Goal: Task Accomplishment & Management: Use online tool/utility

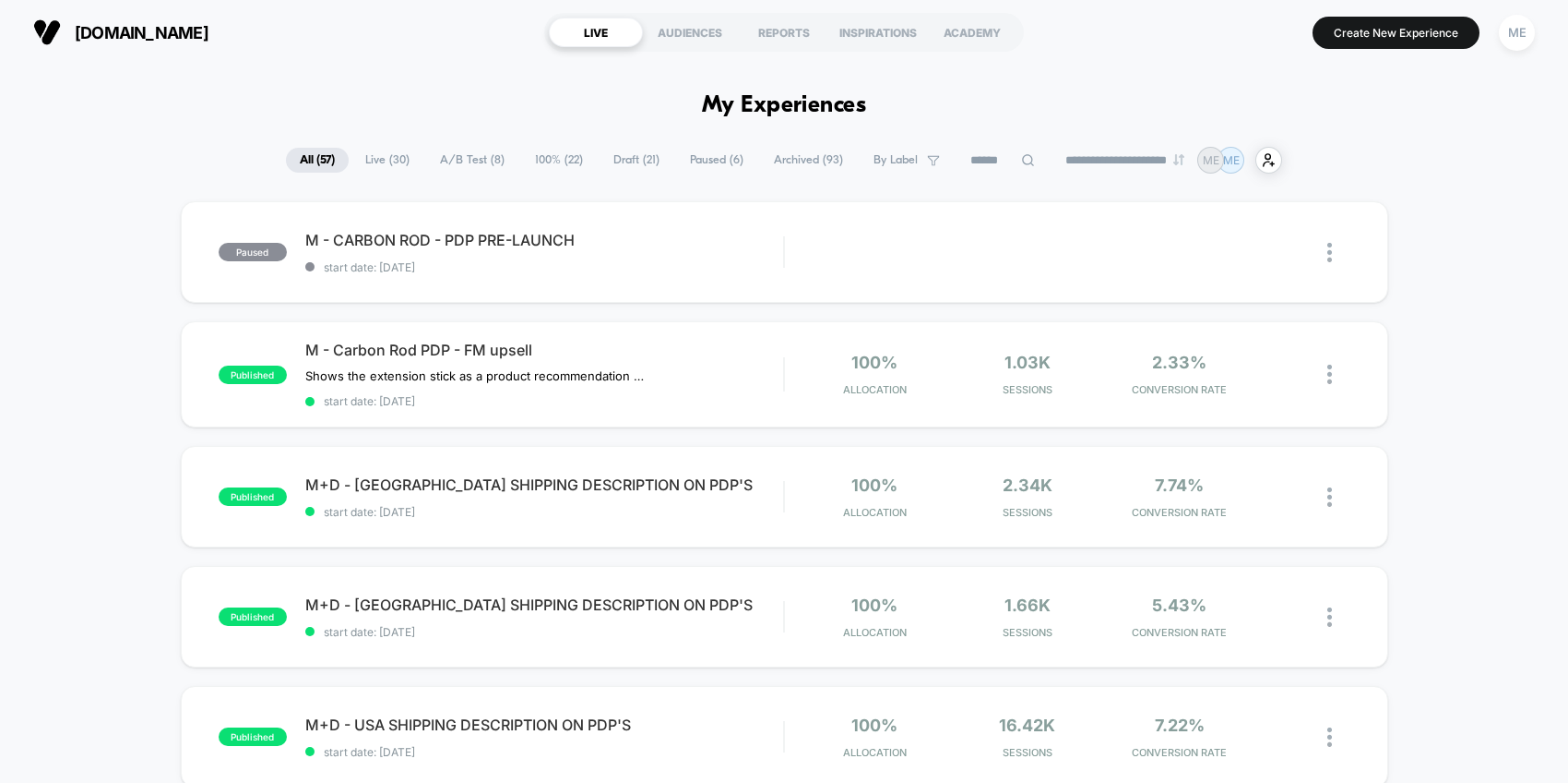
click at [620, 168] on span "Draft ( 21 )" at bounding box center [636, 160] width 74 height 25
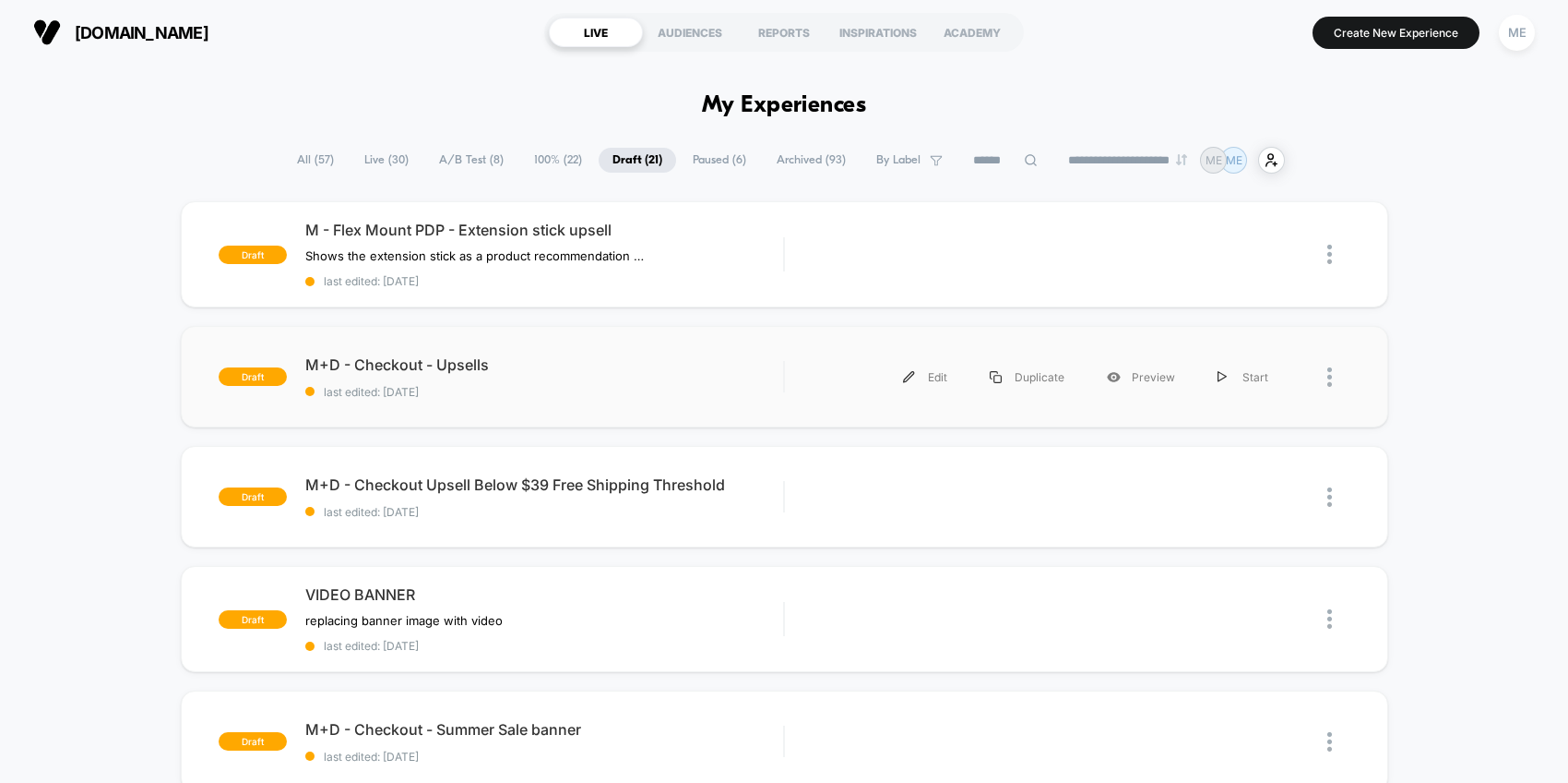
scroll to position [29, 0]
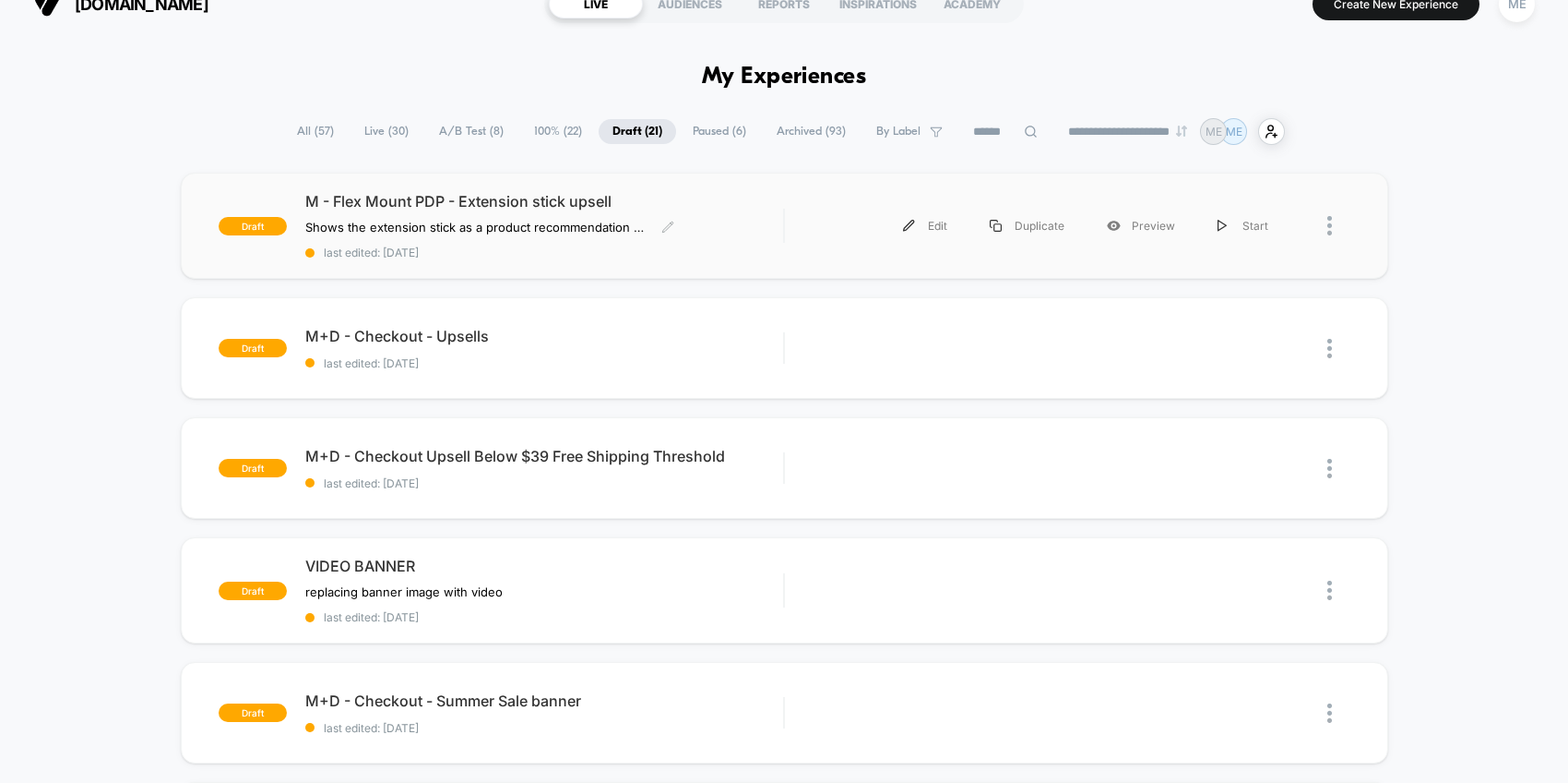
click at [726, 240] on div "M - Flex Mount PDP - Extension stick upsell Shows the extension stick as a prod…" at bounding box center [545, 225] width 479 height 67
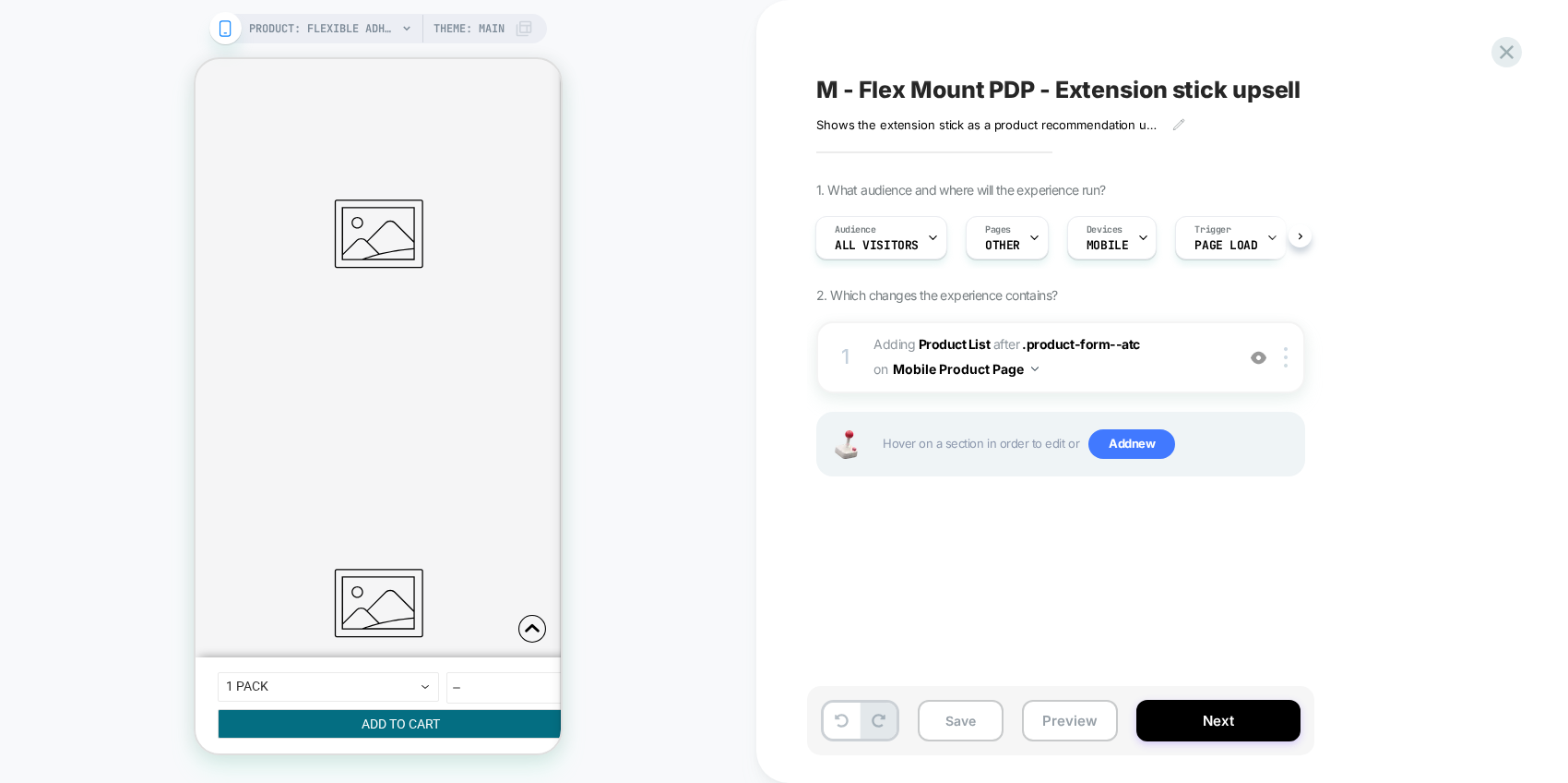
scroll to position [755, 0]
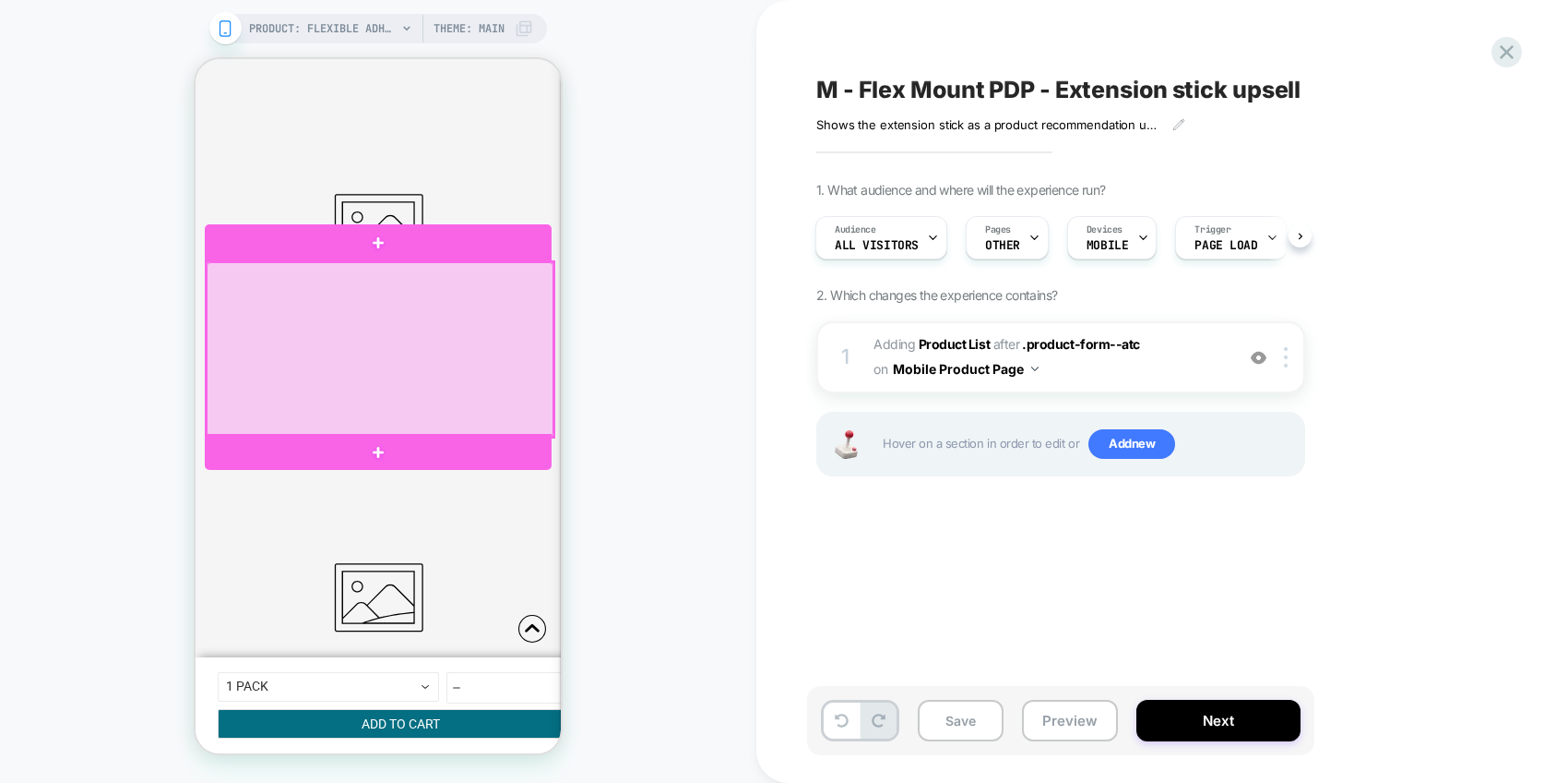
click at [458, 286] on div at bounding box center [380, 350] width 347 height 175
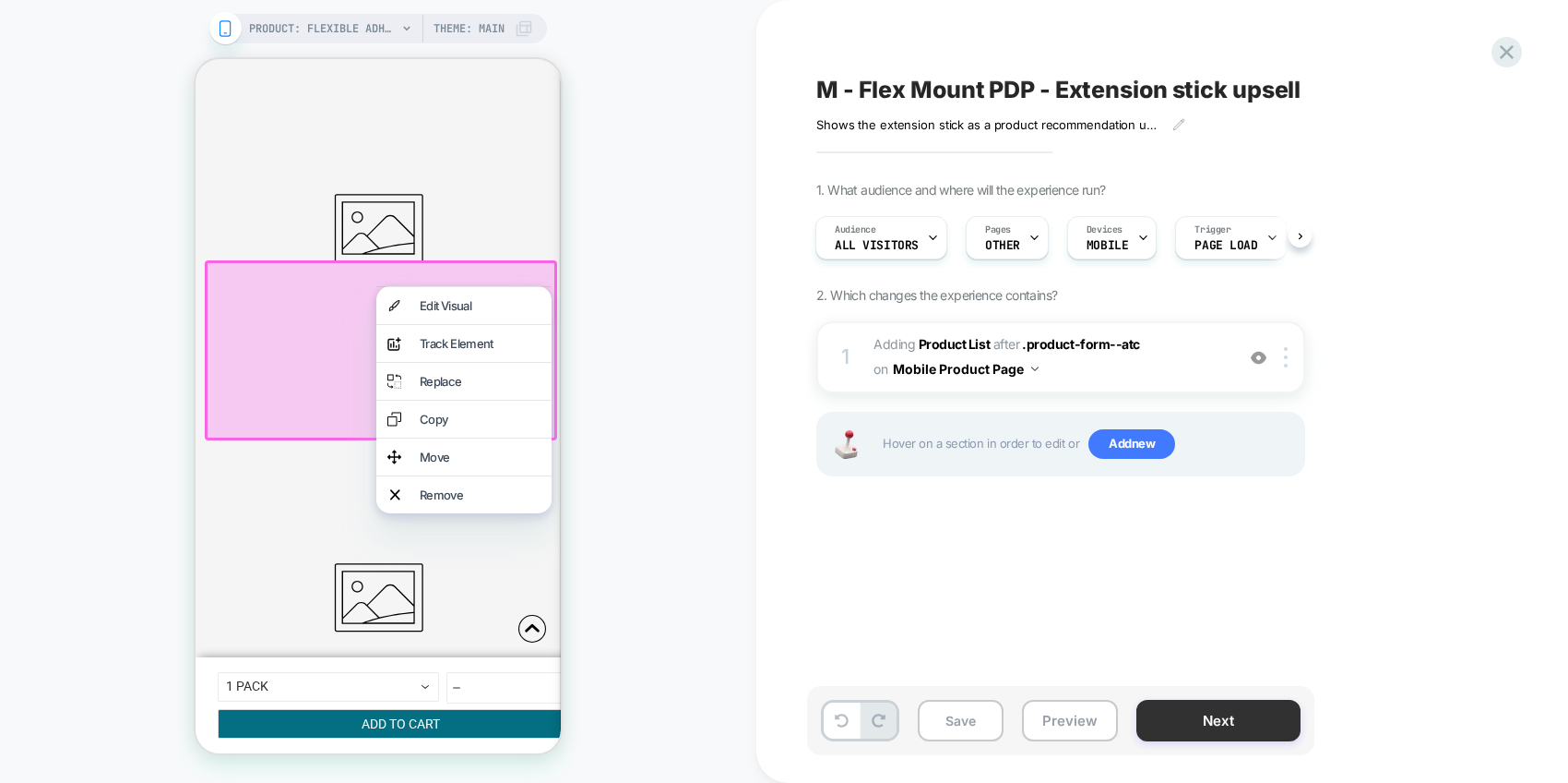
click at [1255, 729] on button "Next" at bounding box center [1219, 720] width 164 height 42
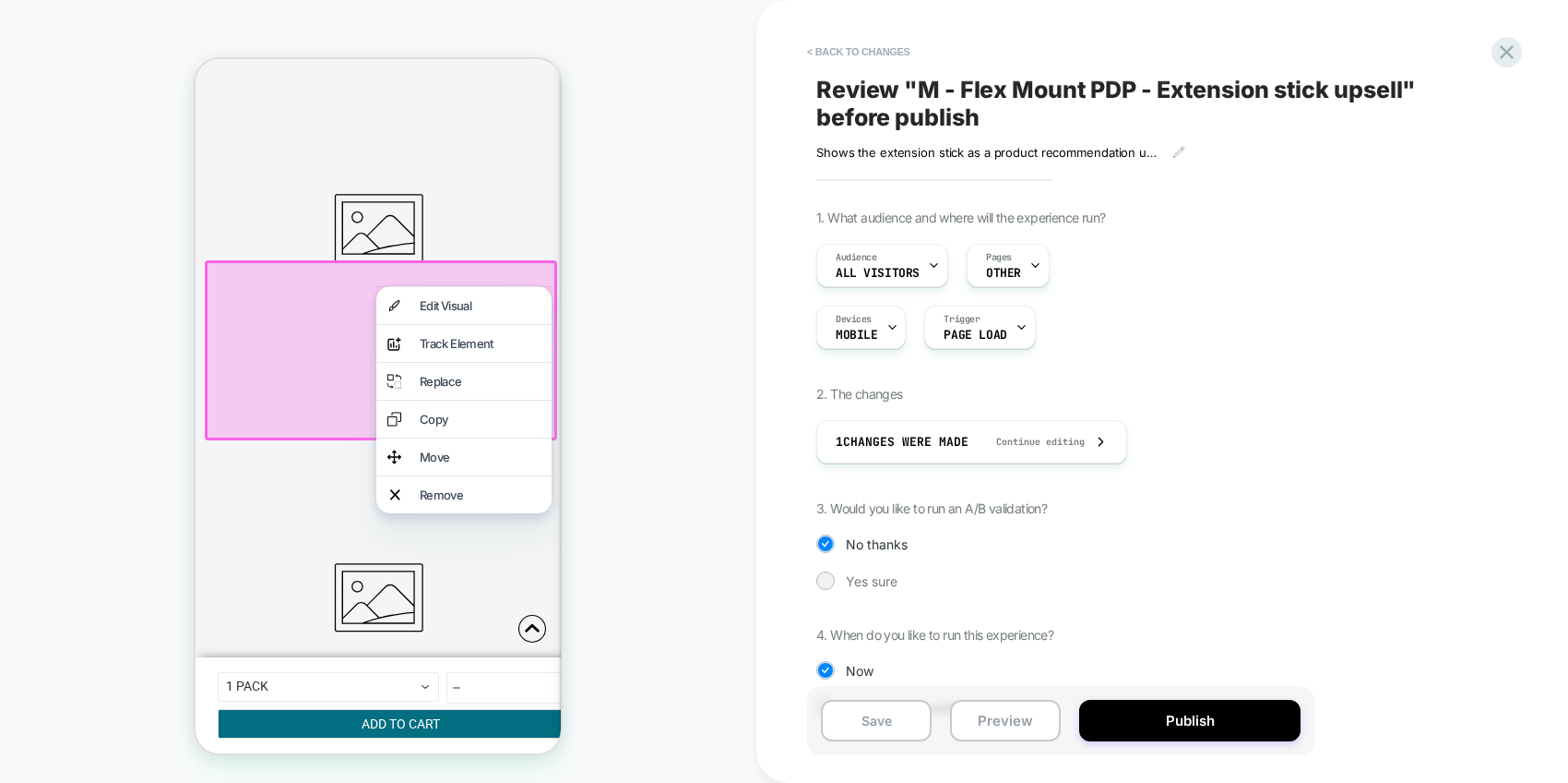
click at [1206, 383] on div "1. What audience and where will the experience run? Audience All Visitors Pages…" at bounding box center [1153, 476] width 673 height 534
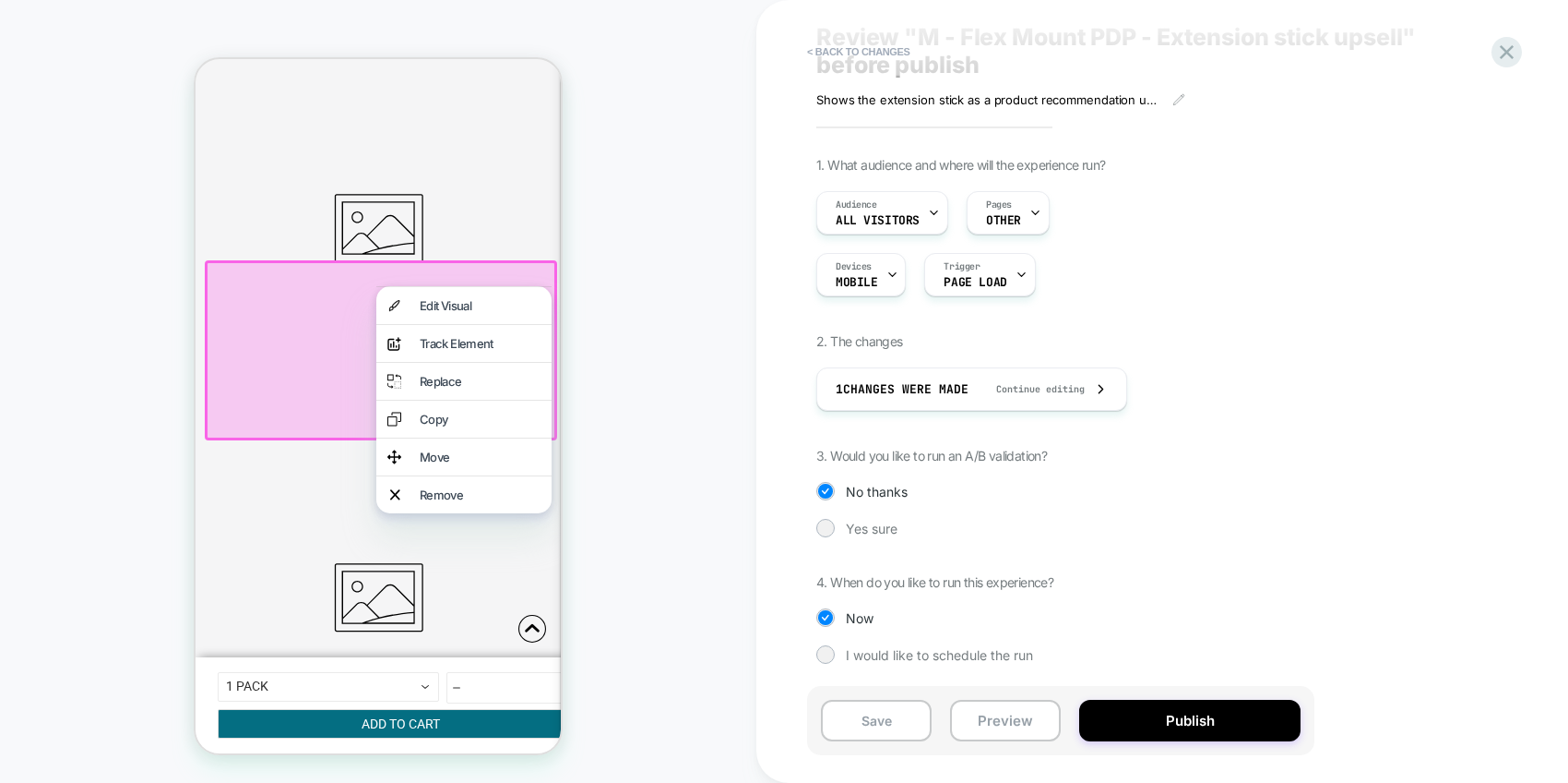
click at [880, 536] on div "1. What audience and where will the experience run? Audience All Visitors Pages…" at bounding box center [1153, 424] width 673 height 534
click at [870, 530] on span "Yes sure" at bounding box center [872, 528] width 51 height 16
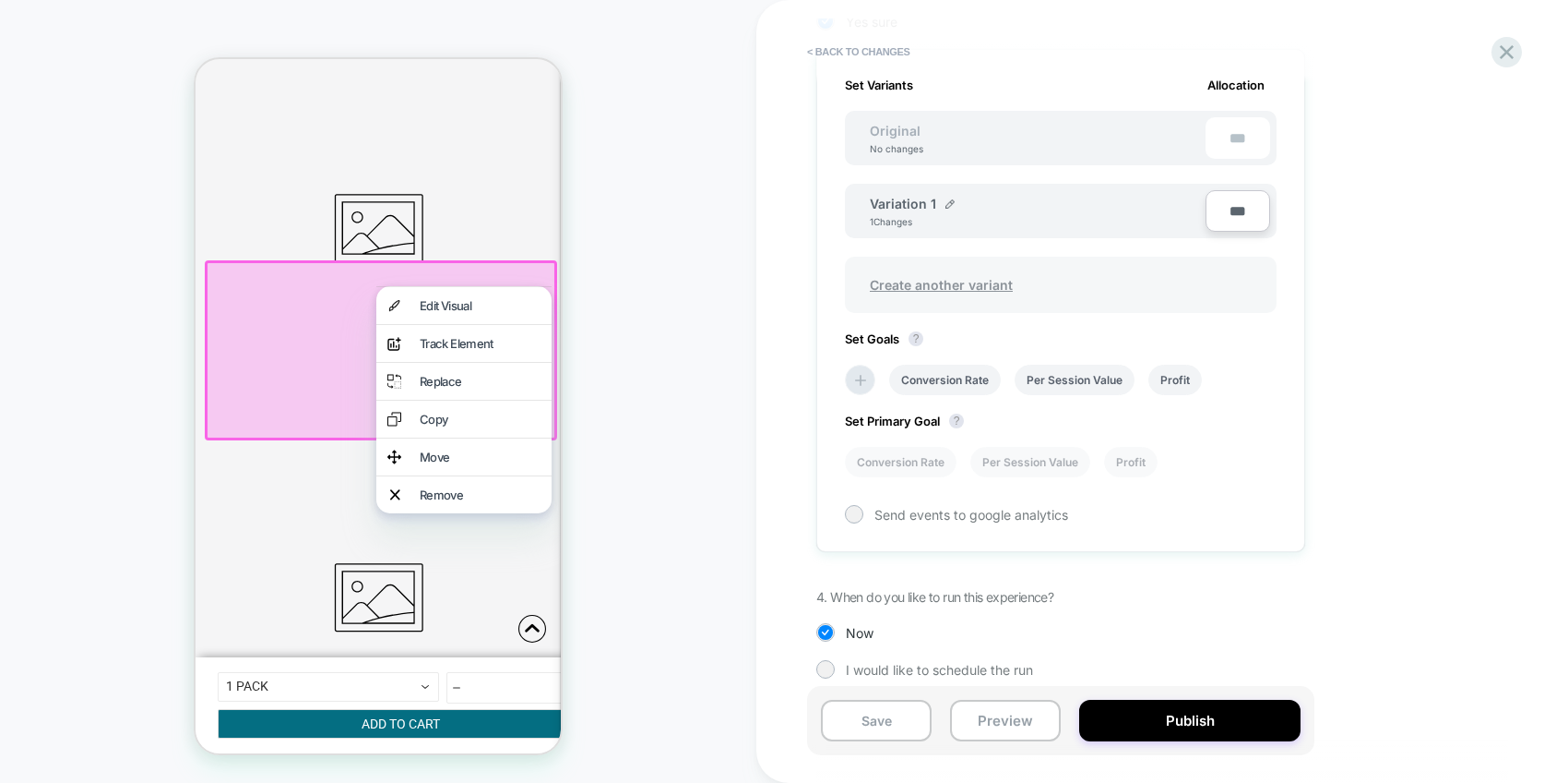
scroll to position [575, 0]
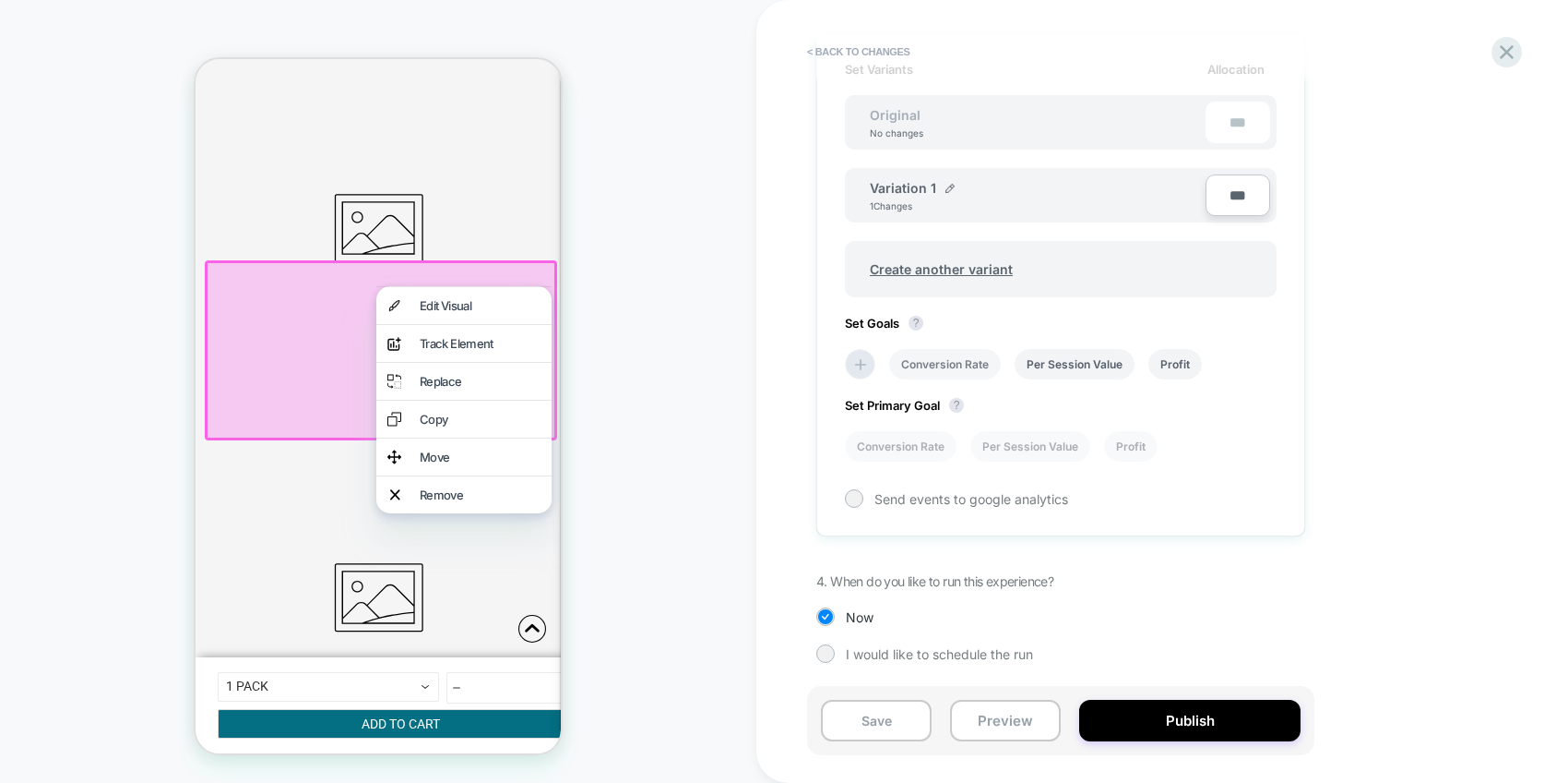
click at [974, 365] on li "Conversion Rate" at bounding box center [945, 364] width 112 height 30
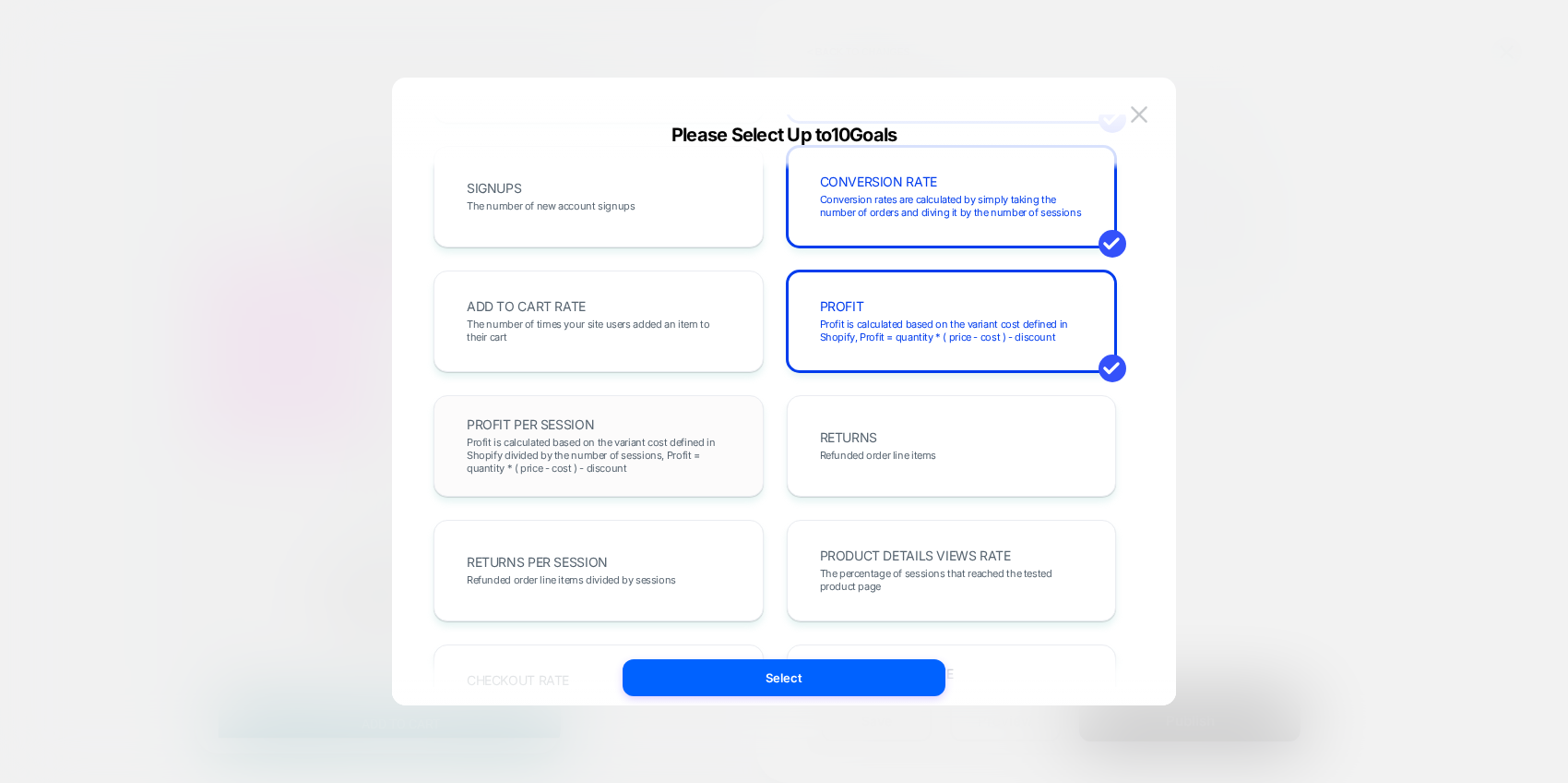
click at [634, 445] on span "Profit is calculated based on the variant cost defined in Shopify divided by th…" at bounding box center [598, 454] width 264 height 39
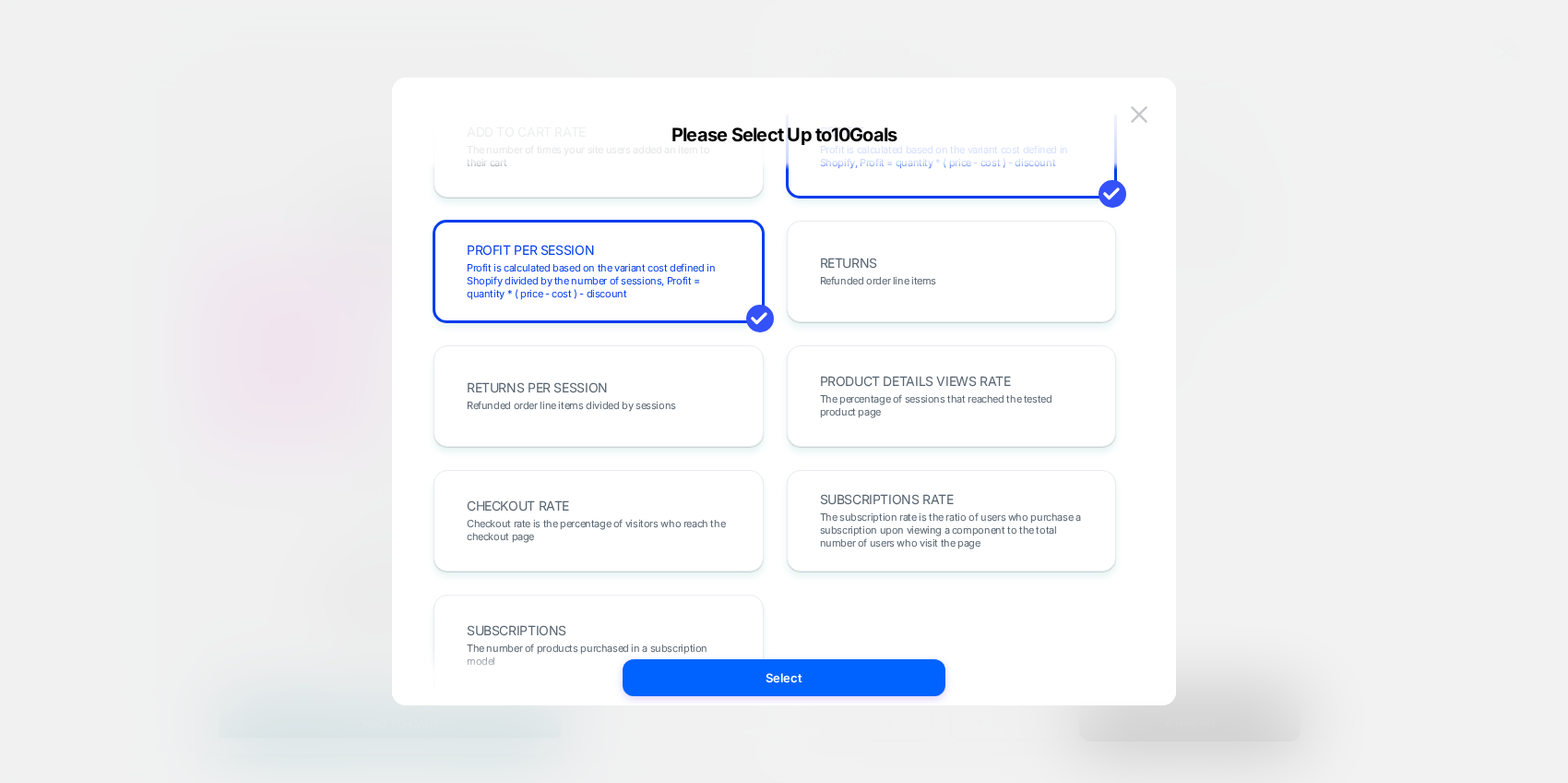
scroll to position [492, 0]
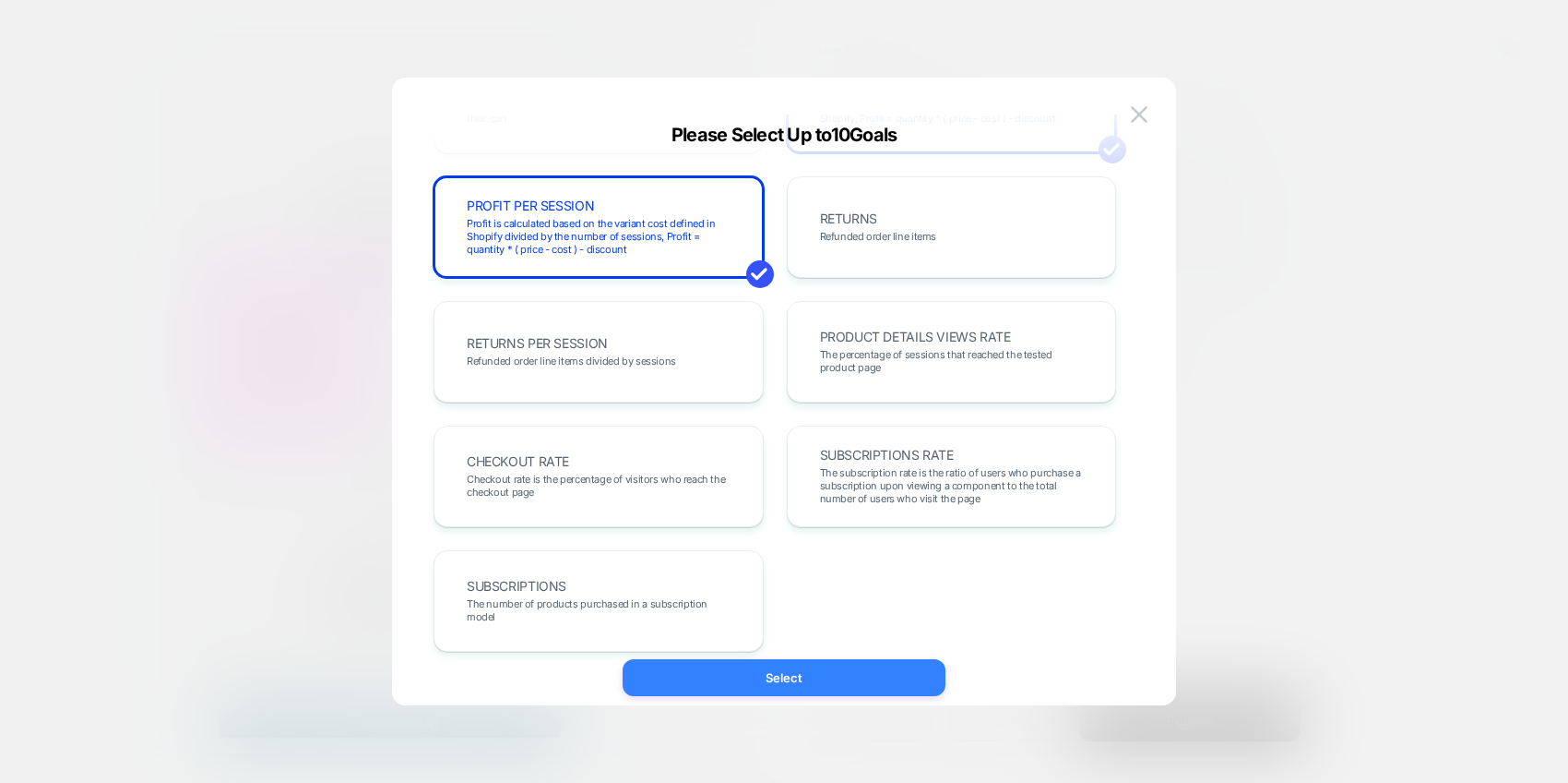
click at [787, 685] on button "Select" at bounding box center [784, 678] width 323 height 37
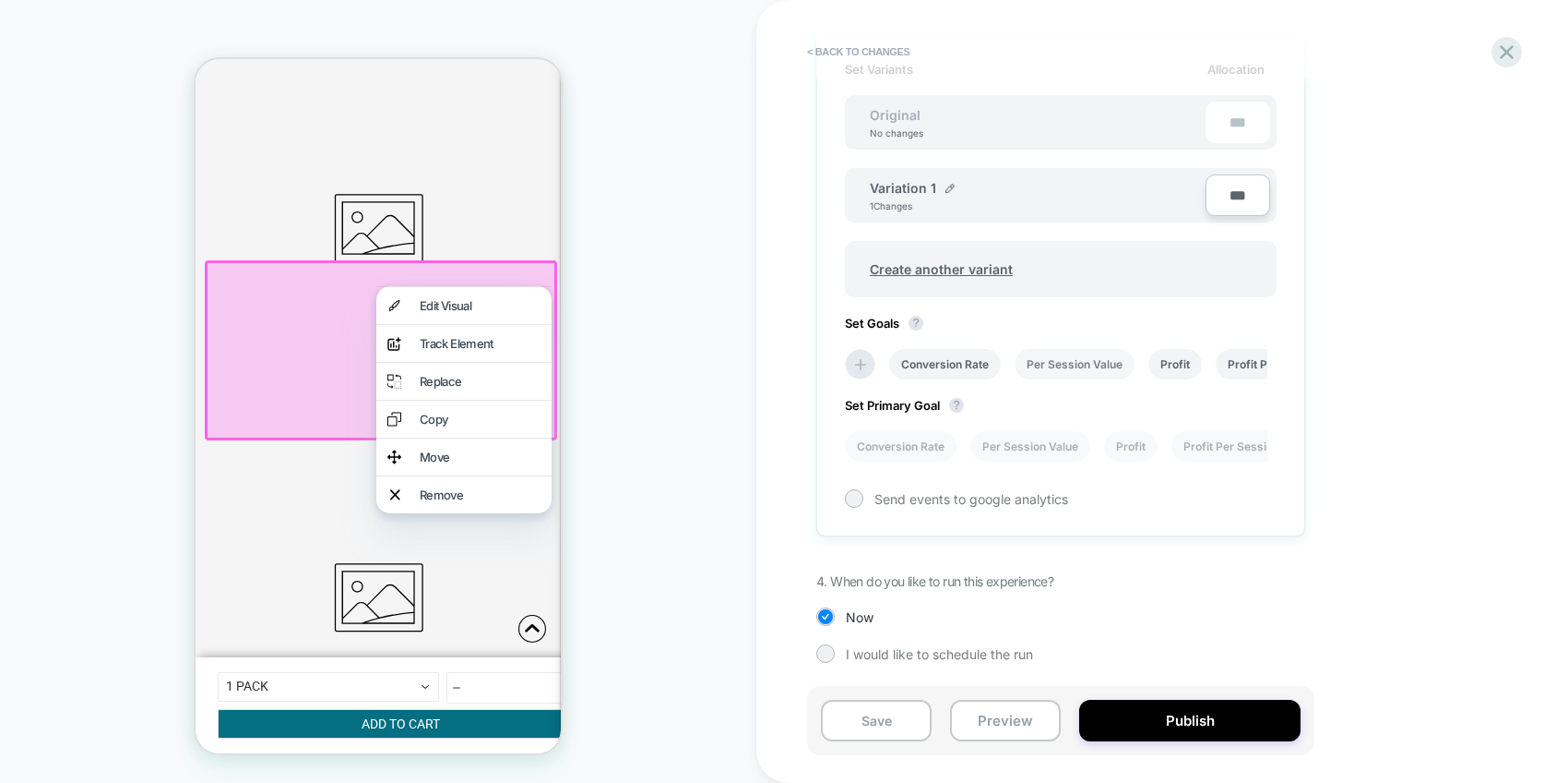
click at [1056, 370] on li "Per Session Value" at bounding box center [1074, 364] width 120 height 30
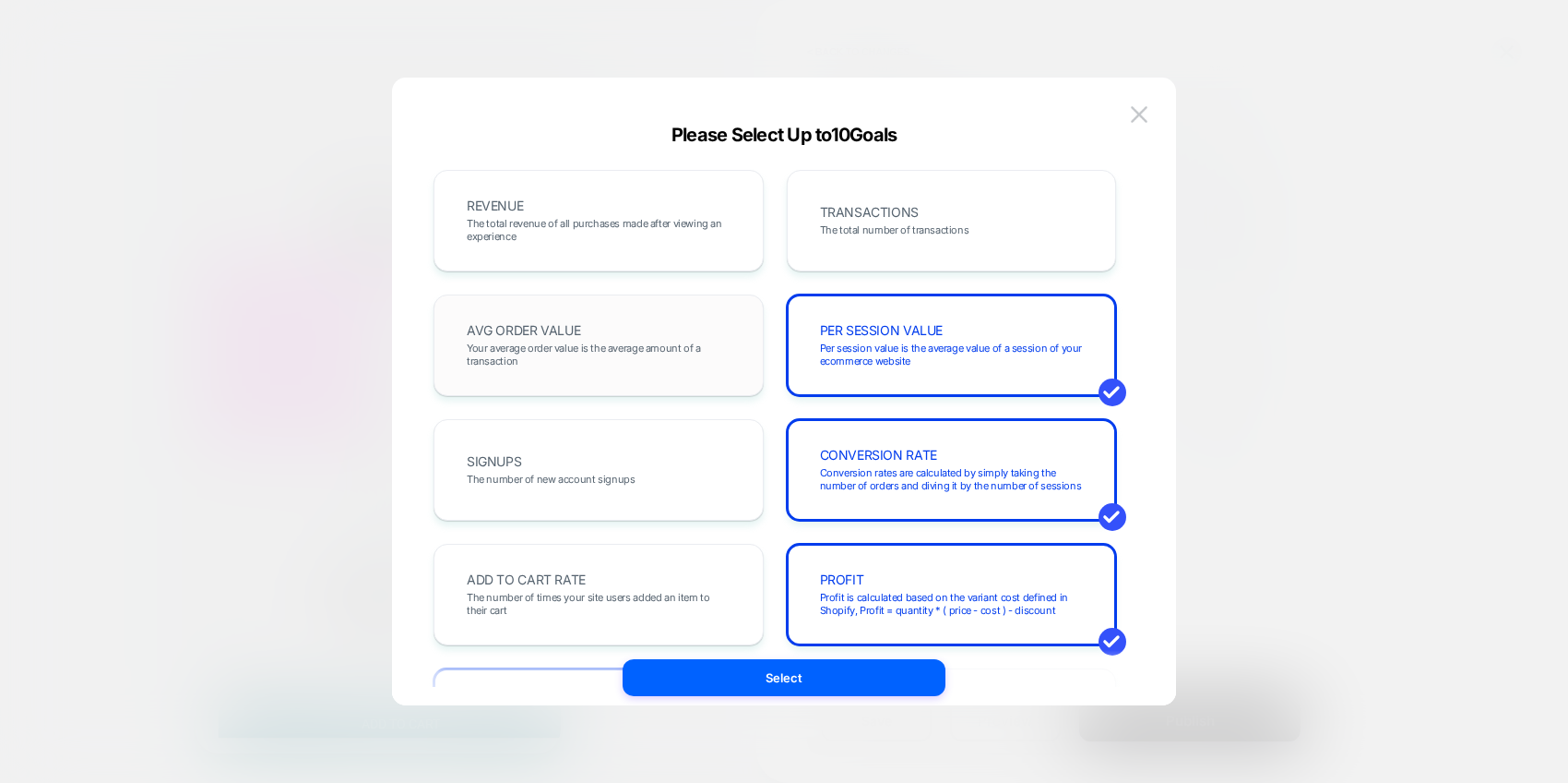
click at [633, 355] on span "Your average order value is the average amount of a transaction" at bounding box center [598, 353] width 264 height 26
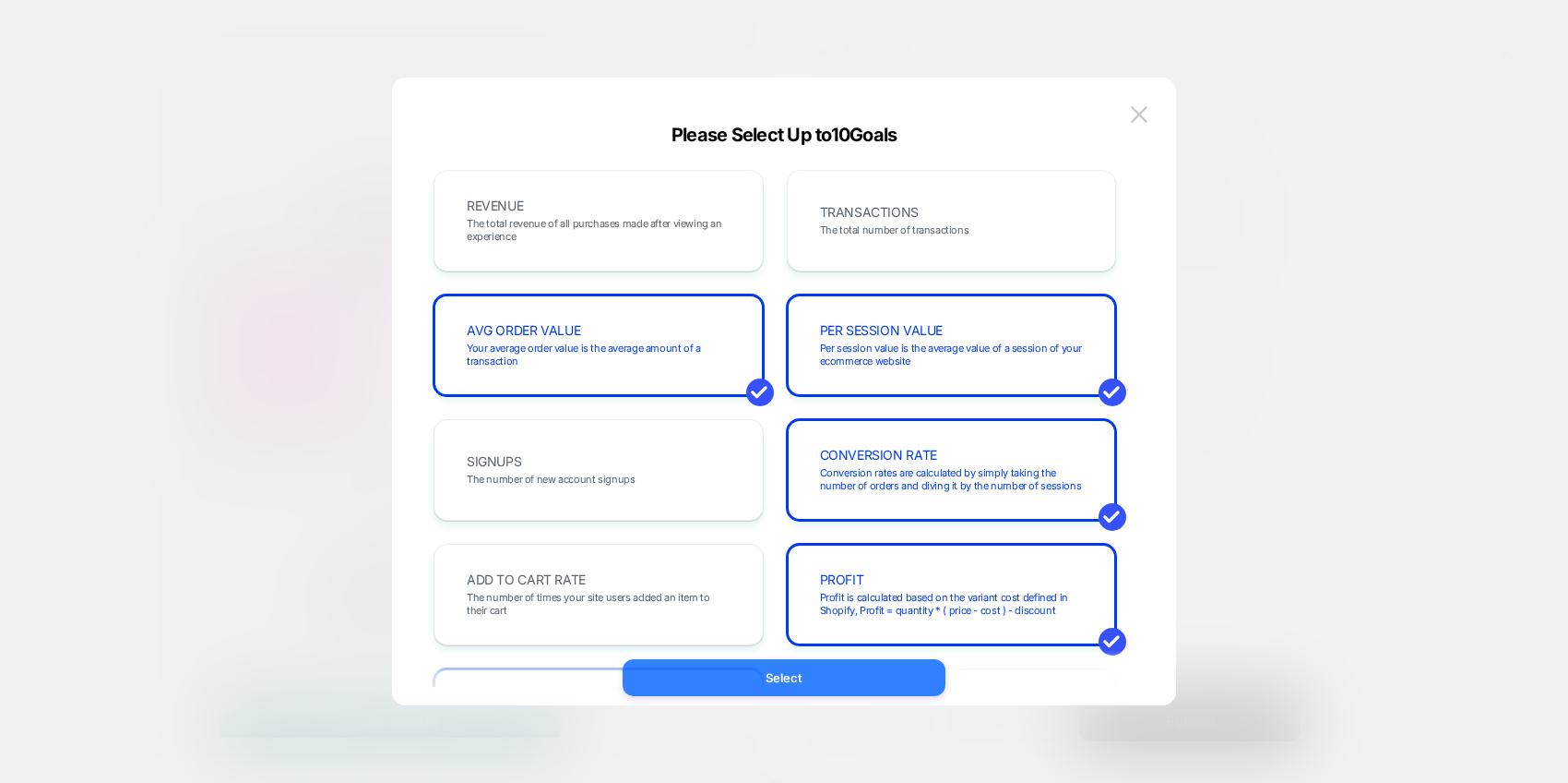
click at [804, 675] on button "Select" at bounding box center [784, 678] width 323 height 37
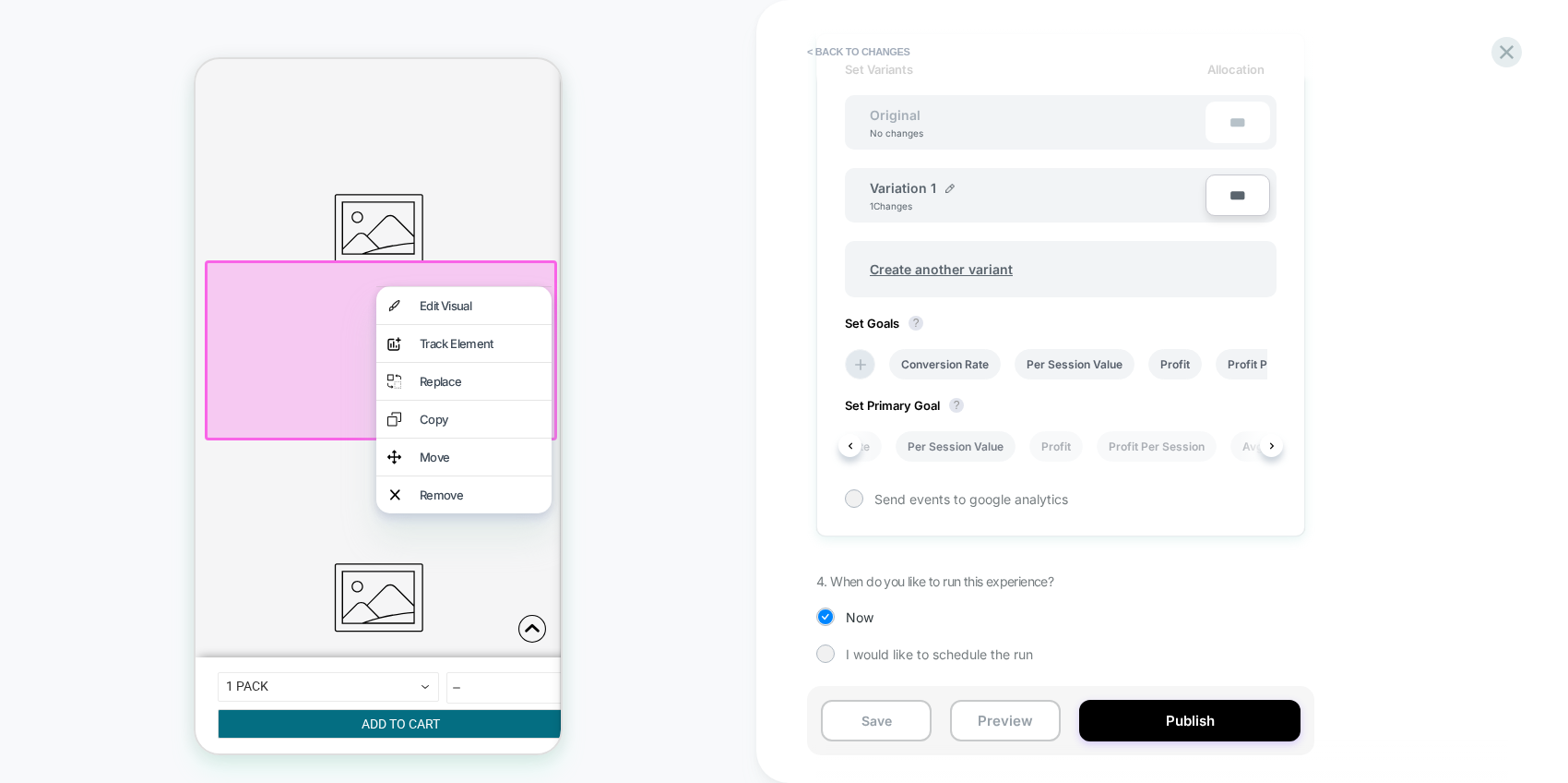
scroll to position [0, 77]
click at [1144, 445] on li "Profit Per Session" at bounding box center [1155, 447] width 120 height 30
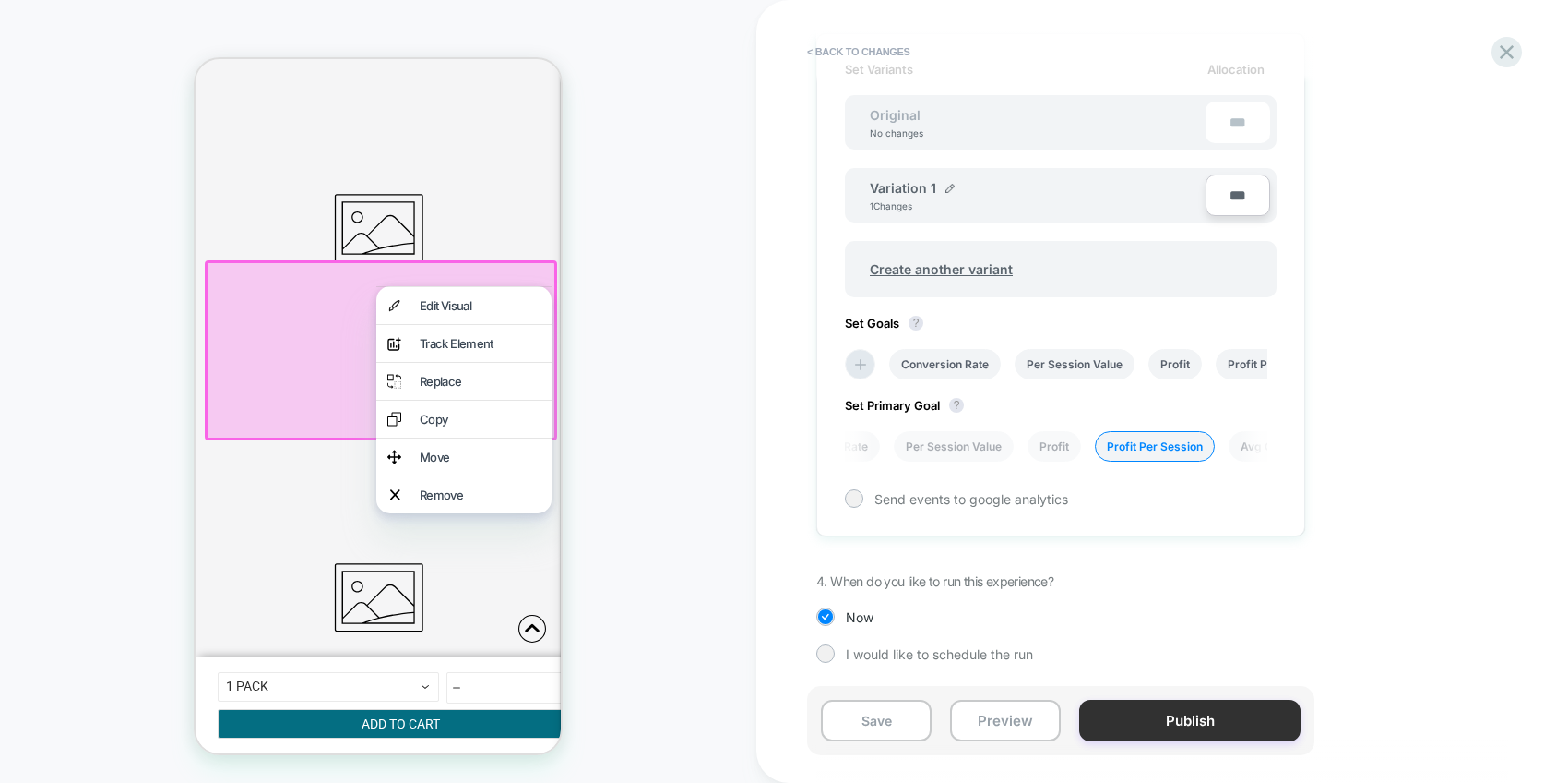
click at [1203, 724] on button "Publish" at bounding box center [1189, 720] width 221 height 42
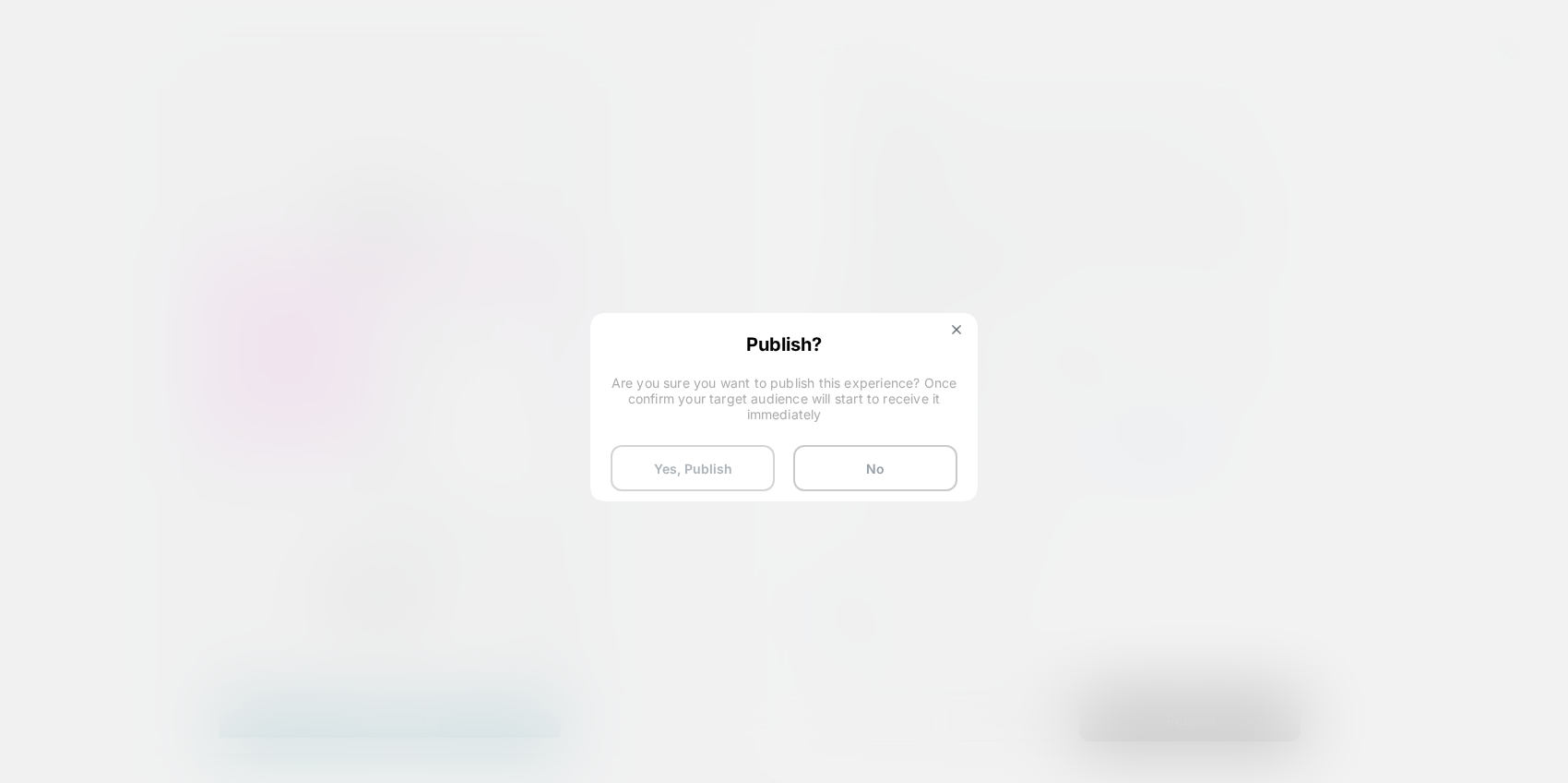
click at [728, 468] on button "Yes, Publish" at bounding box center [692, 468] width 164 height 47
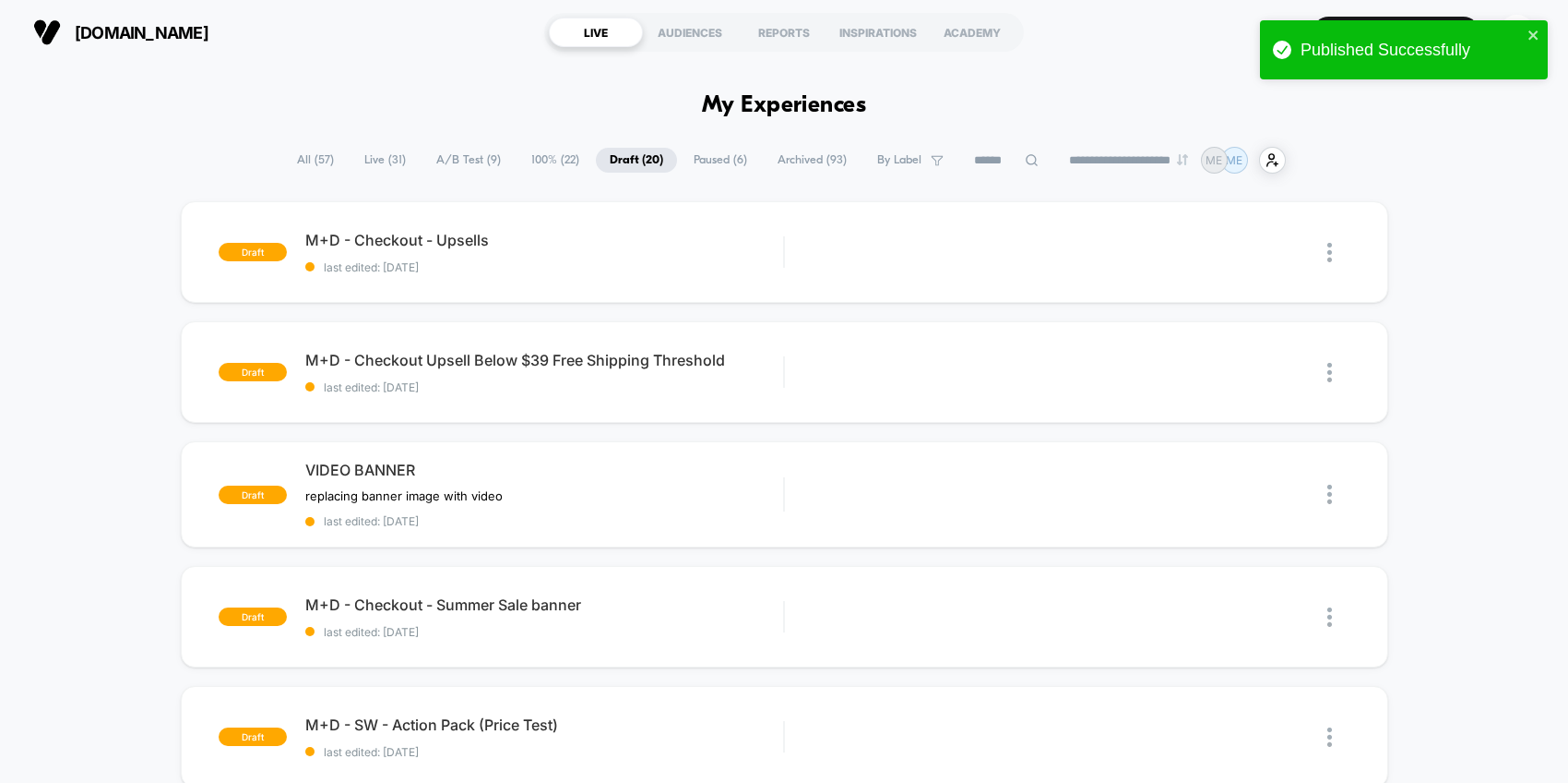
click at [539, 162] on span "100% ( 22 )" at bounding box center [556, 160] width 76 height 25
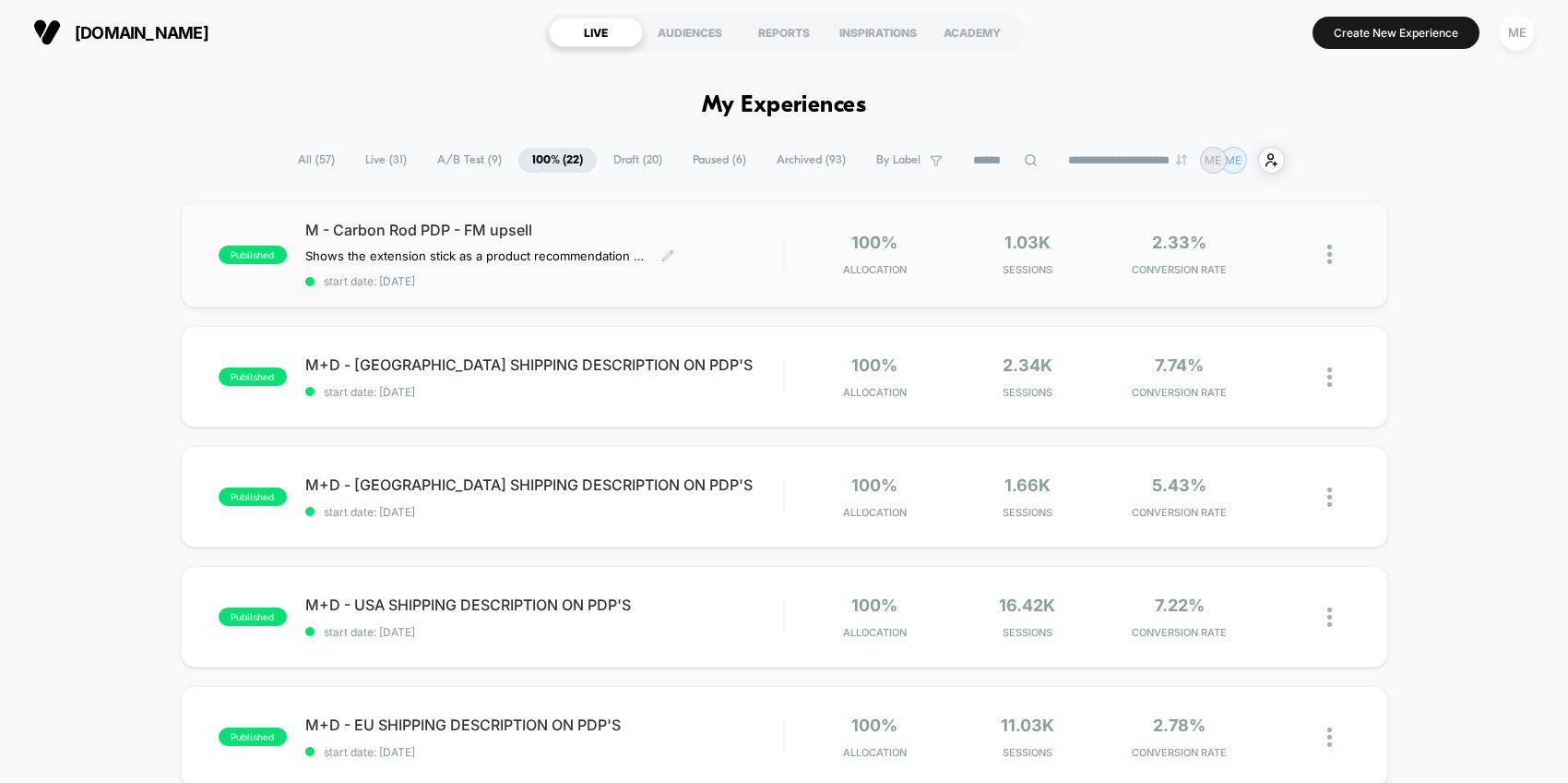
click at [750, 257] on div "M - Carbon Rod PDP - FM upsell Shows the extension stick as a product recommend…" at bounding box center [545, 254] width 479 height 67
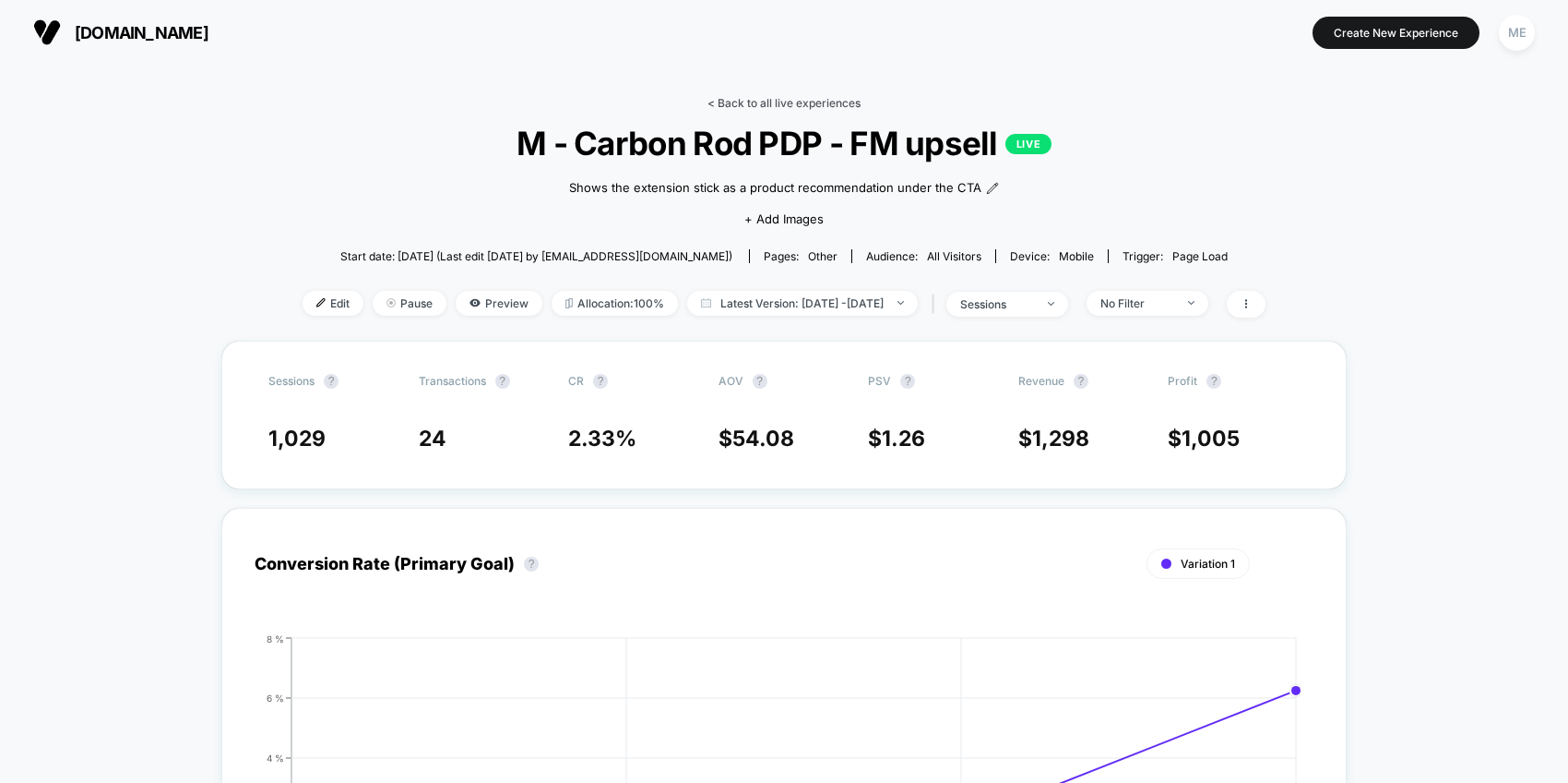
click at [769, 104] on link "< Back to all live experiences" at bounding box center [784, 103] width 153 height 14
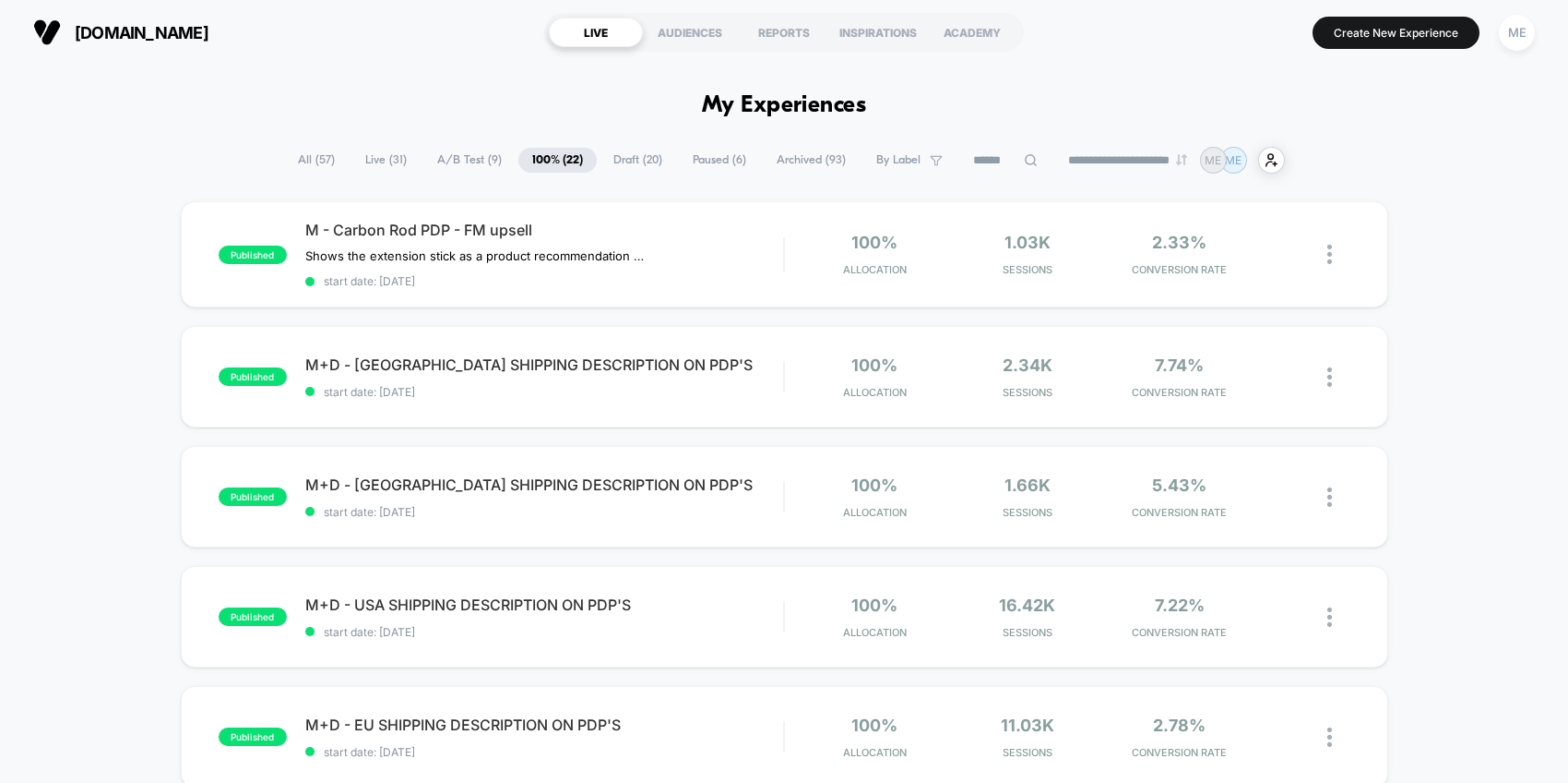
click at [471, 158] on span "A/B Test ( 9 )" at bounding box center [469, 160] width 92 height 25
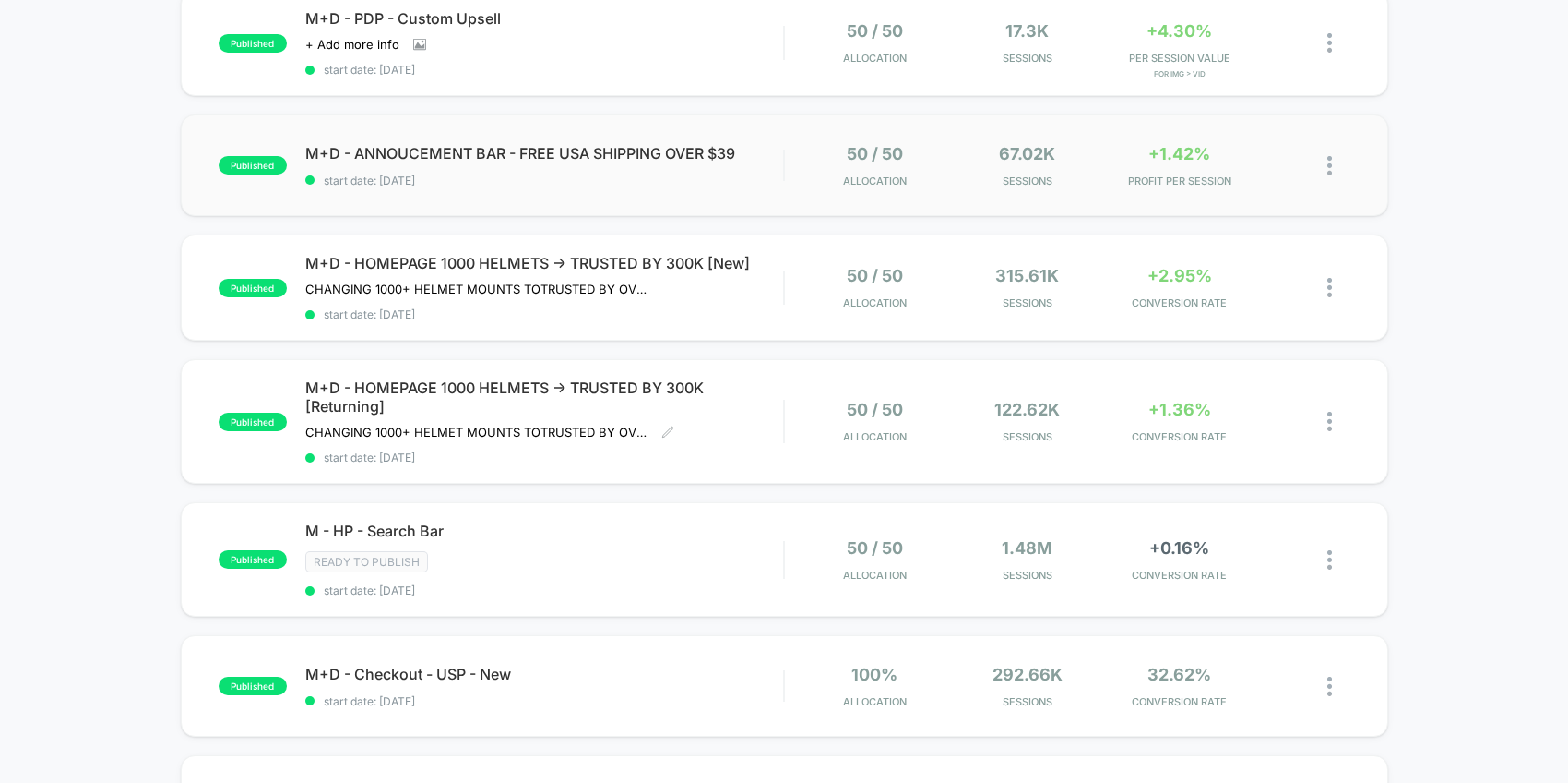
scroll to position [443, 0]
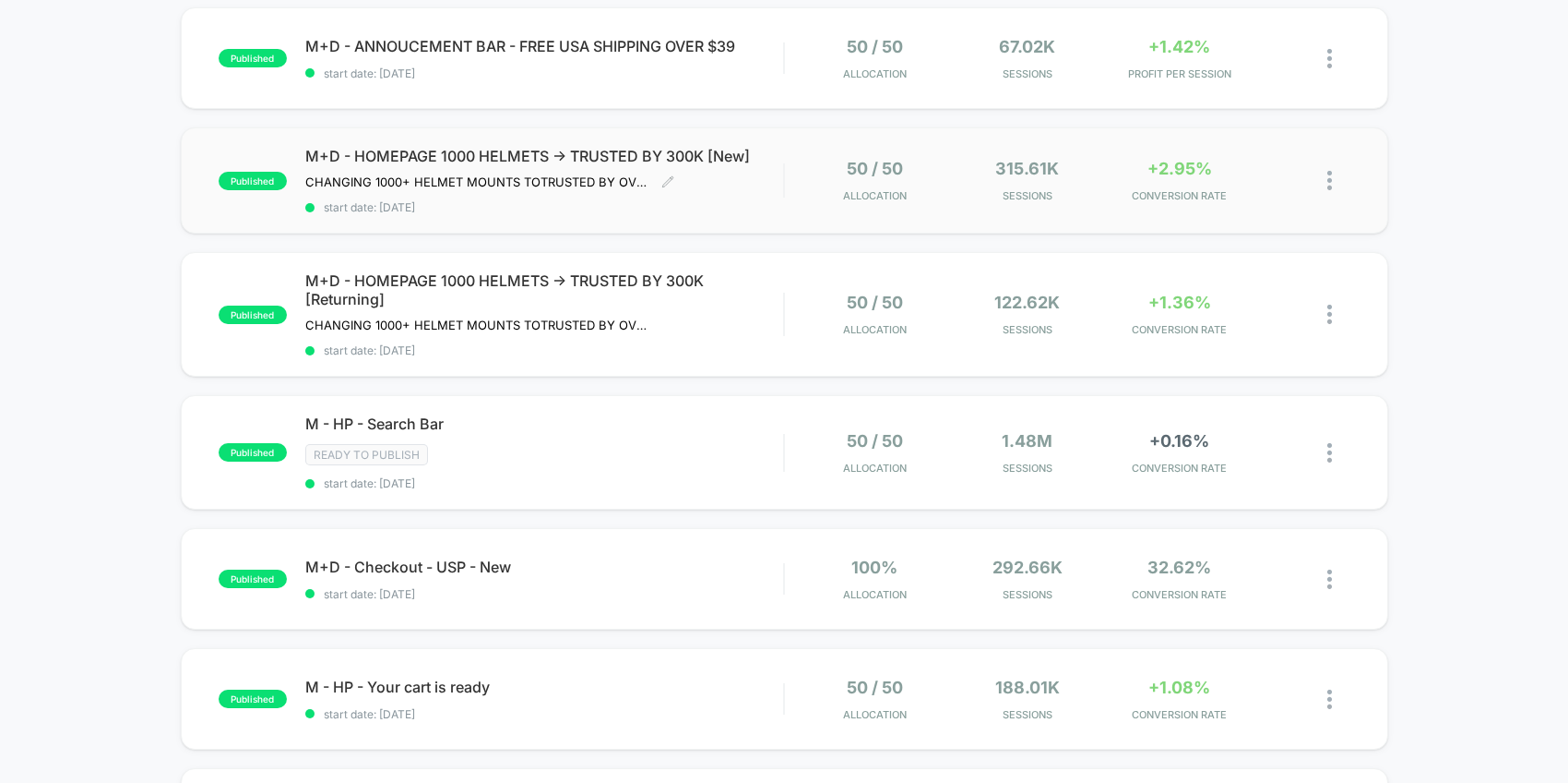
click at [752, 204] on span "start date: [DATE]" at bounding box center [545, 207] width 479 height 14
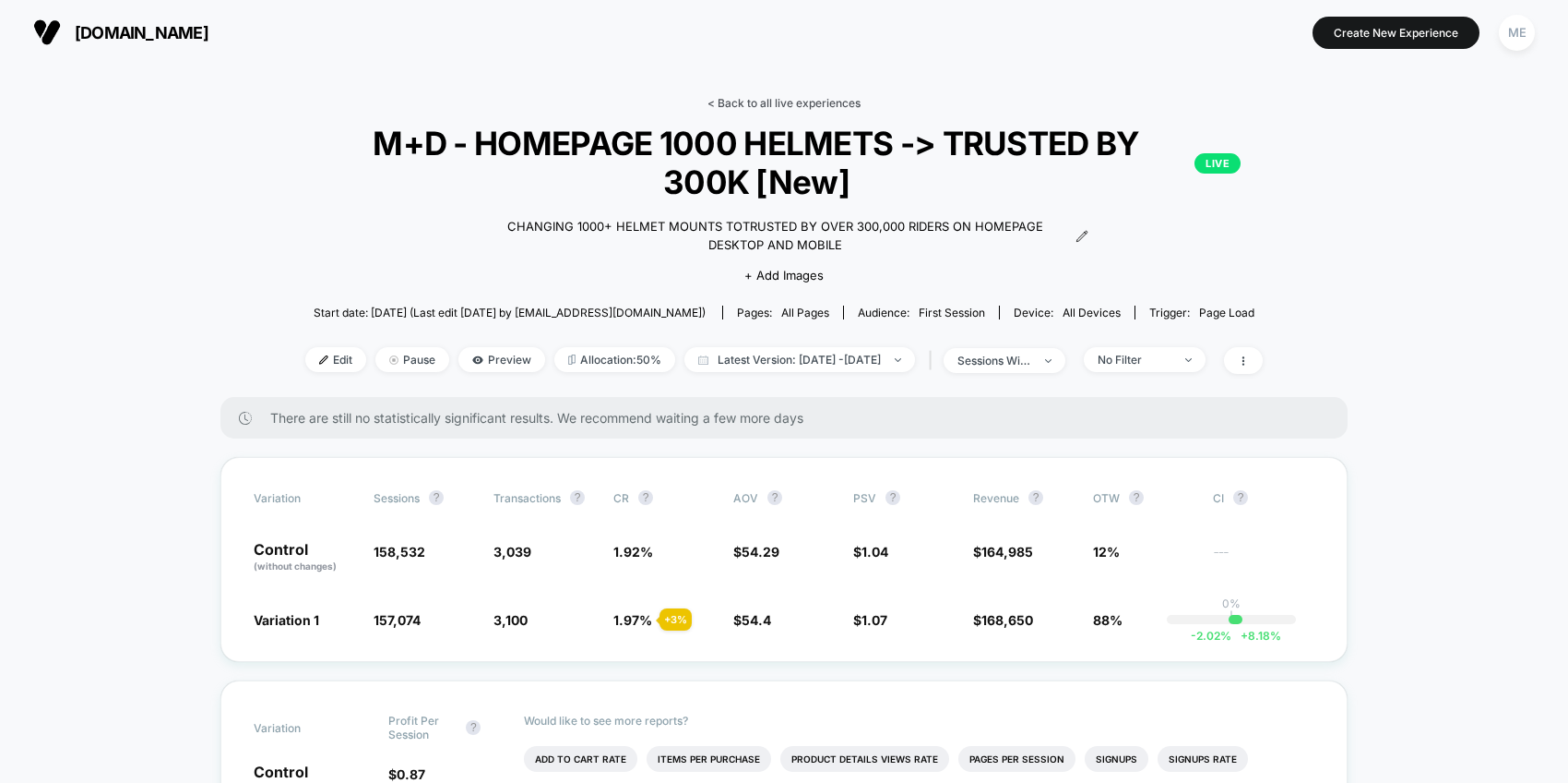
click at [780, 101] on link "< Back to all live experiences" at bounding box center [784, 103] width 153 height 14
